Goal: Task Accomplishment & Management: Complete application form

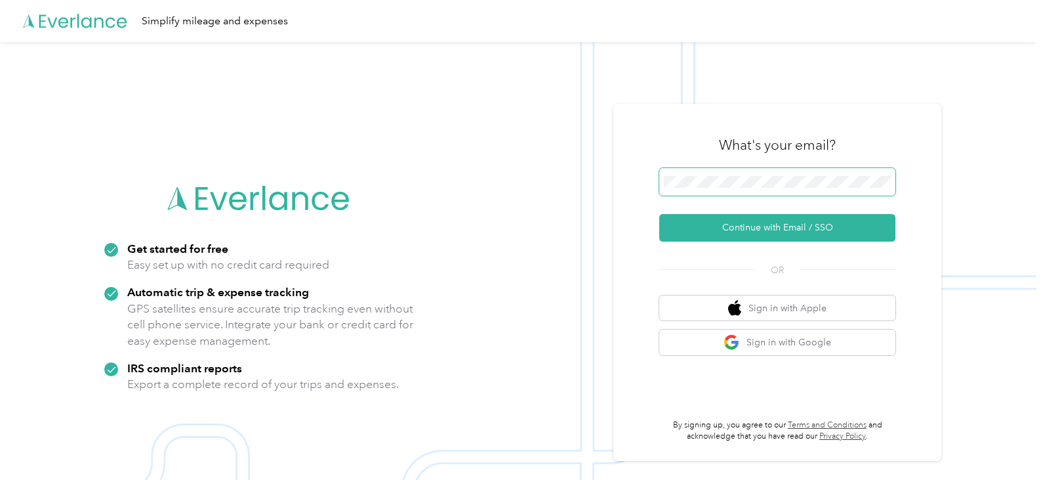
click at [722, 173] on span at bounding box center [778, 182] width 236 height 28
click at [723, 189] on span at bounding box center [778, 182] width 236 height 28
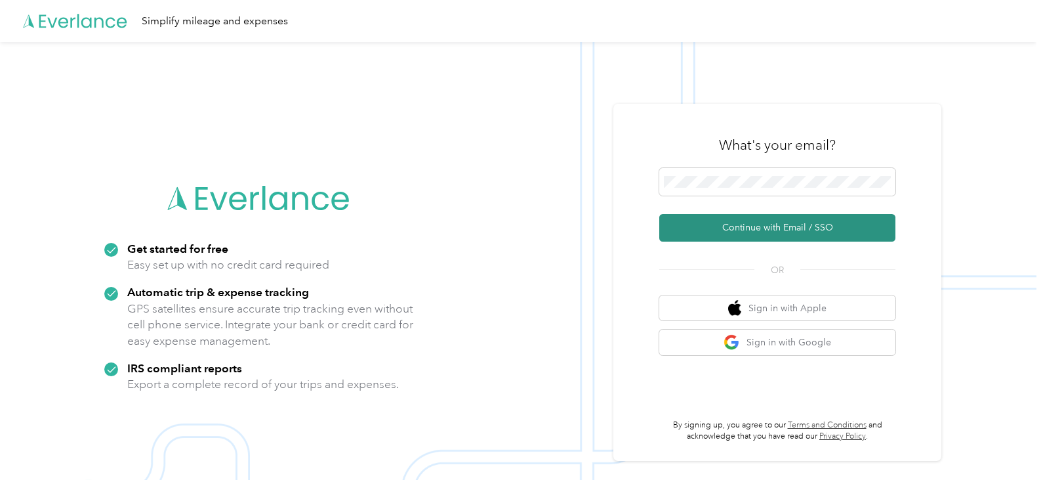
click at [768, 229] on button "Continue with Email / SSO" at bounding box center [778, 228] width 236 height 28
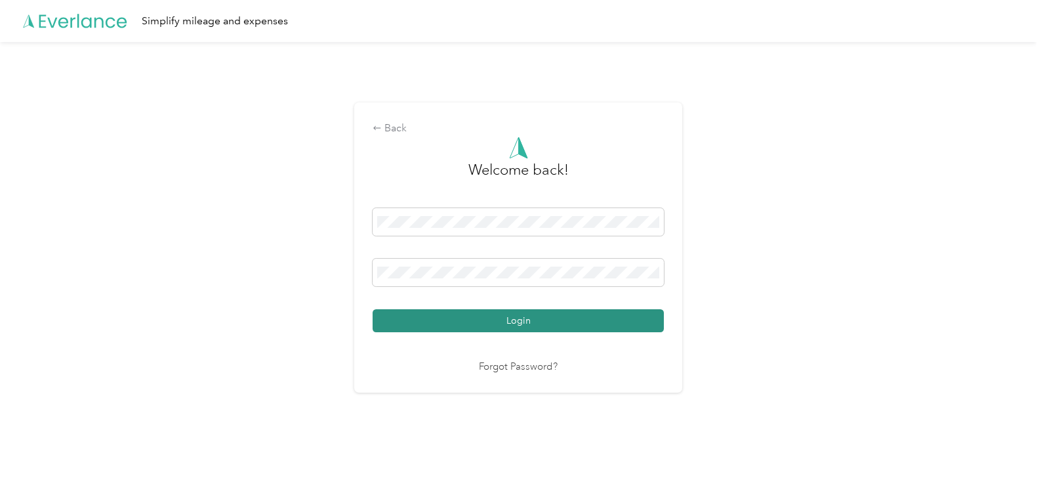
click at [554, 312] on button "Login" at bounding box center [518, 320] width 291 height 23
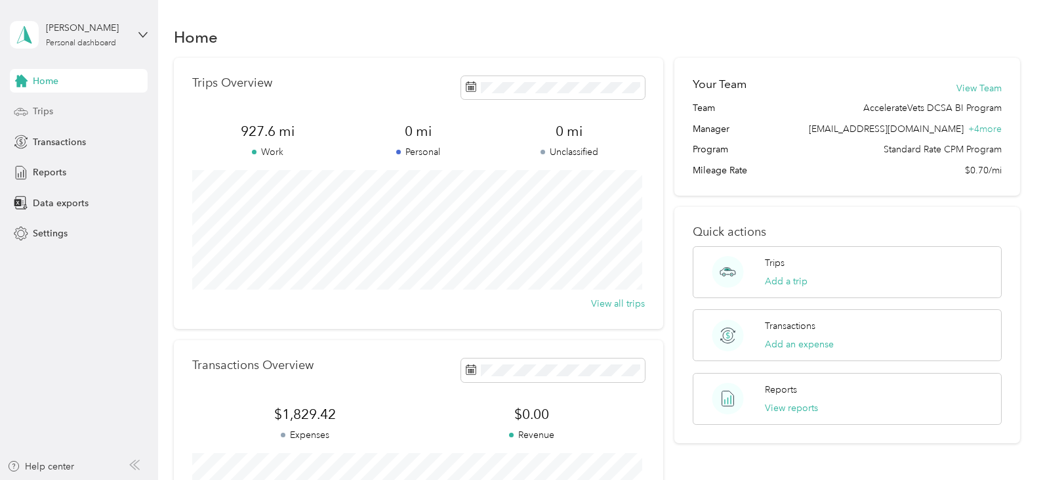
click at [75, 110] on div "Trips" at bounding box center [79, 112] width 138 height 24
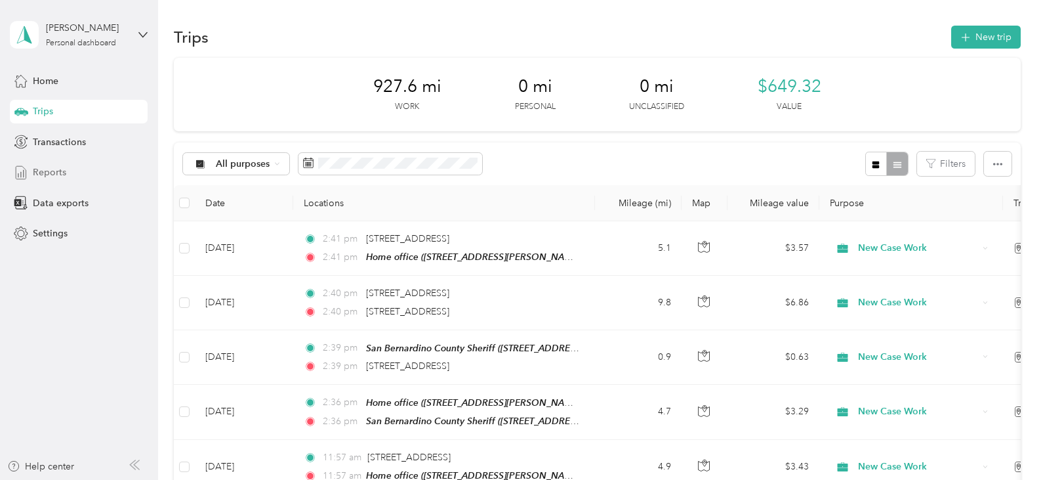
click at [60, 174] on span "Reports" at bounding box center [49, 172] width 33 height 14
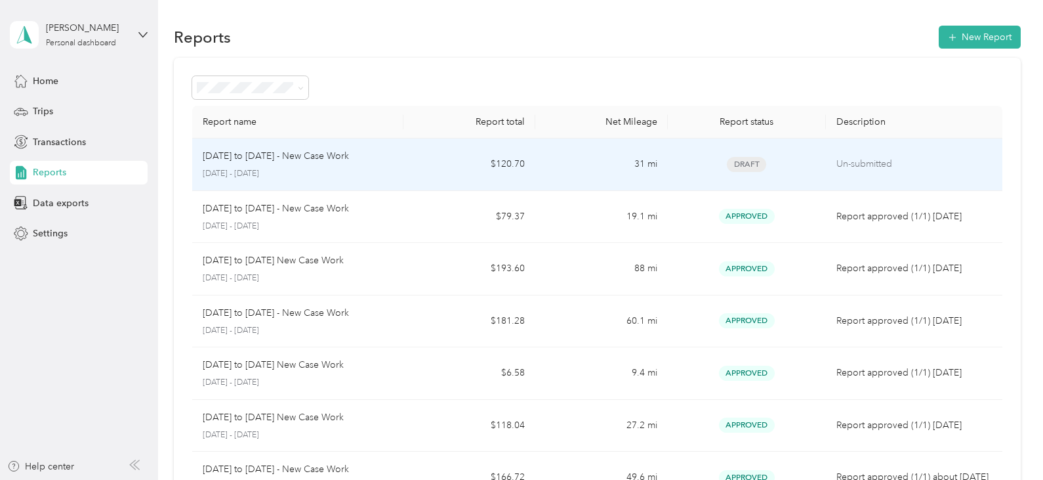
click at [448, 171] on td "$120.70" at bounding box center [470, 164] width 132 height 53
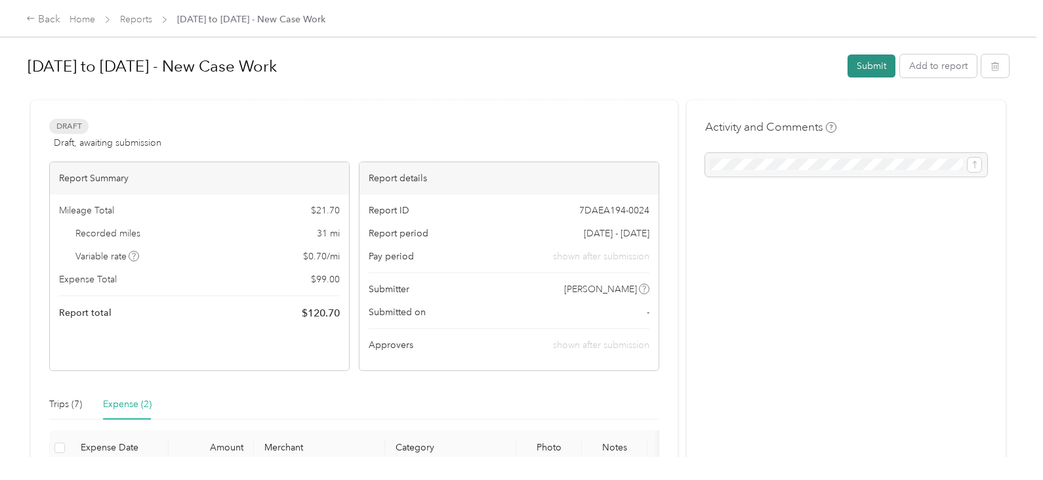
click at [862, 68] on button "Submit" at bounding box center [872, 65] width 48 height 23
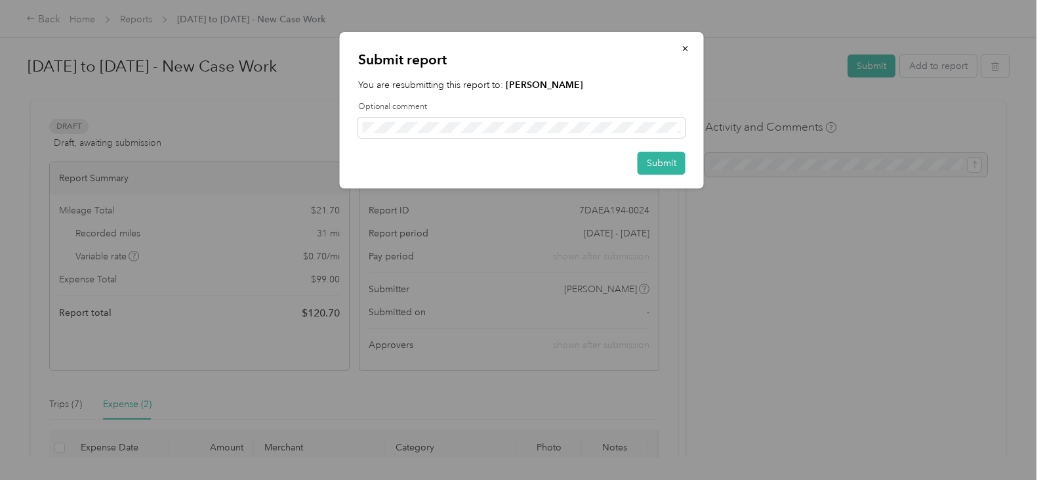
drag, startPoint x: 644, startPoint y: 156, endPoint x: 65, endPoint y: 193, distance: 580.7
click at [646, 156] on button "Submit" at bounding box center [662, 163] width 48 height 23
